Goal: Task Accomplishment & Management: Manage account settings

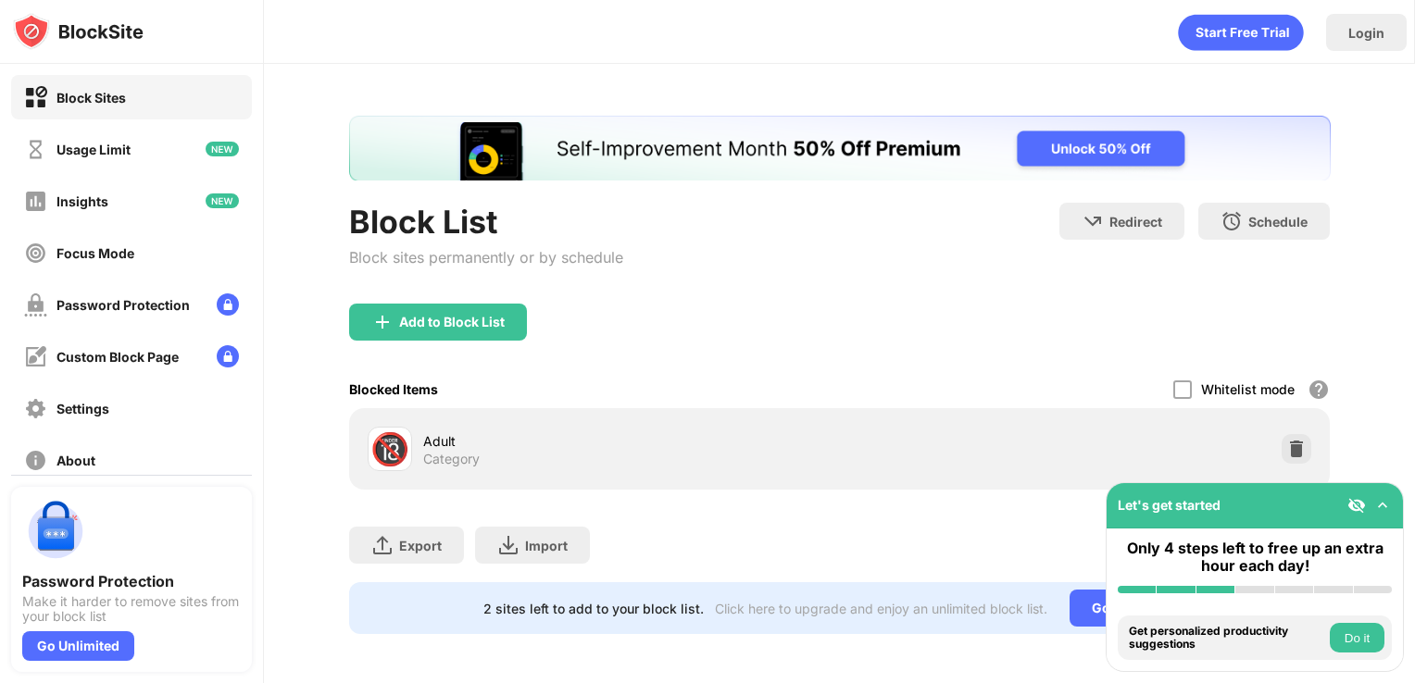
scroll to position [15, 0]
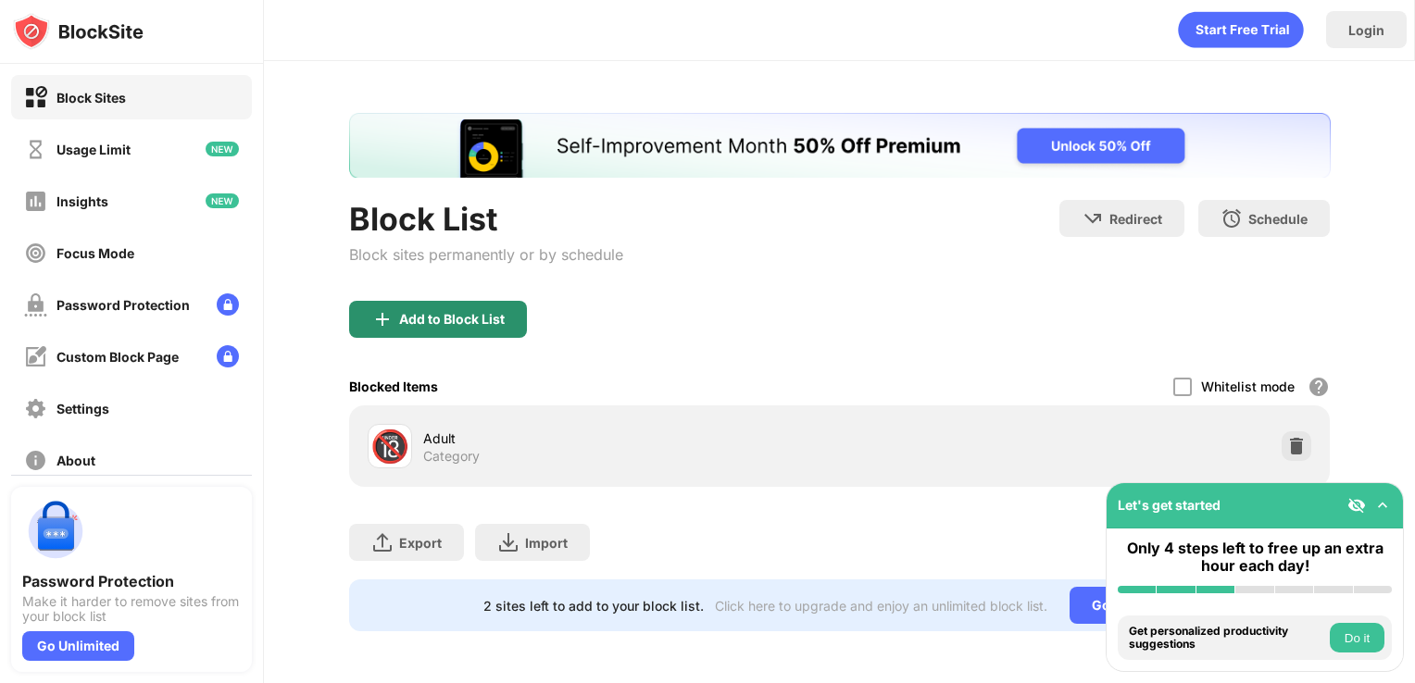
click at [459, 318] on div "Add to Block List" at bounding box center [438, 319] width 178 height 37
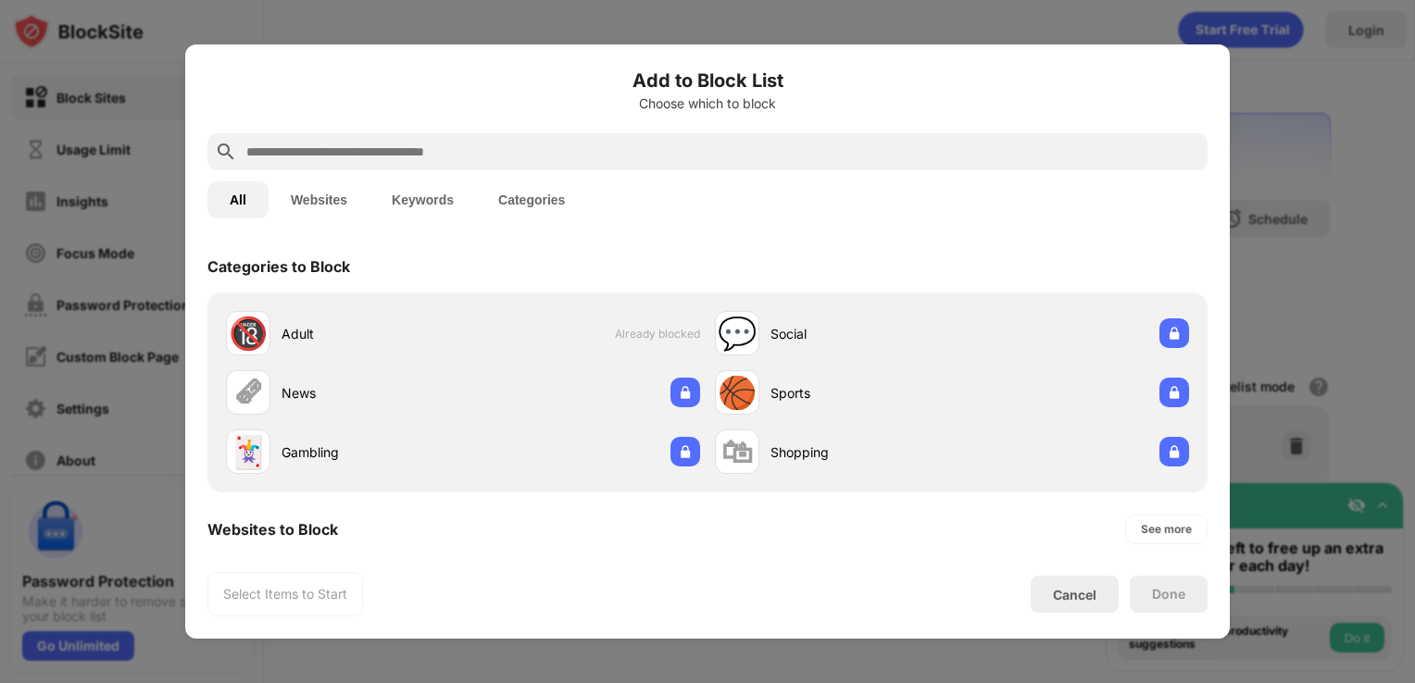
click at [500, 151] on input "text" at bounding box center [722, 152] width 956 height 22
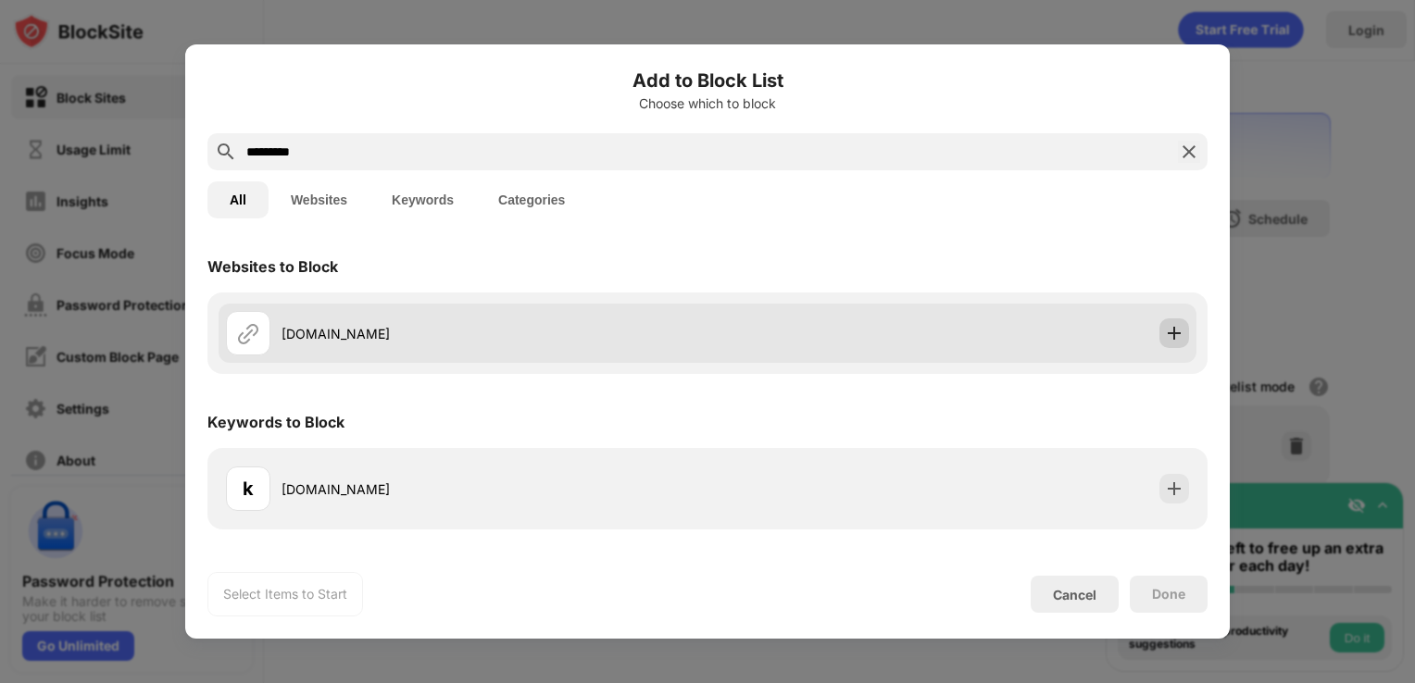
type input "*********"
click at [1182, 342] on img at bounding box center [1174, 333] width 19 height 19
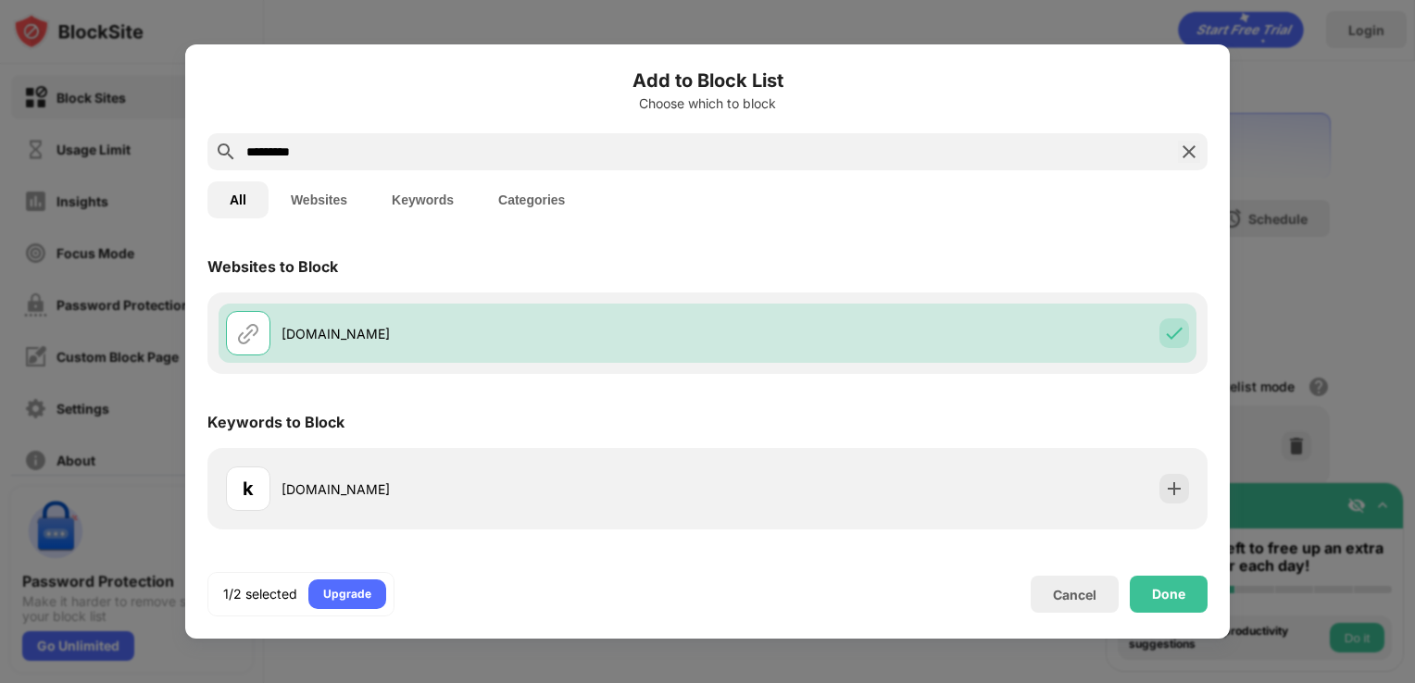
click at [1168, 594] on div "Done" at bounding box center [1168, 594] width 33 height 15
